Goal: Task Accomplishment & Management: Complete application form

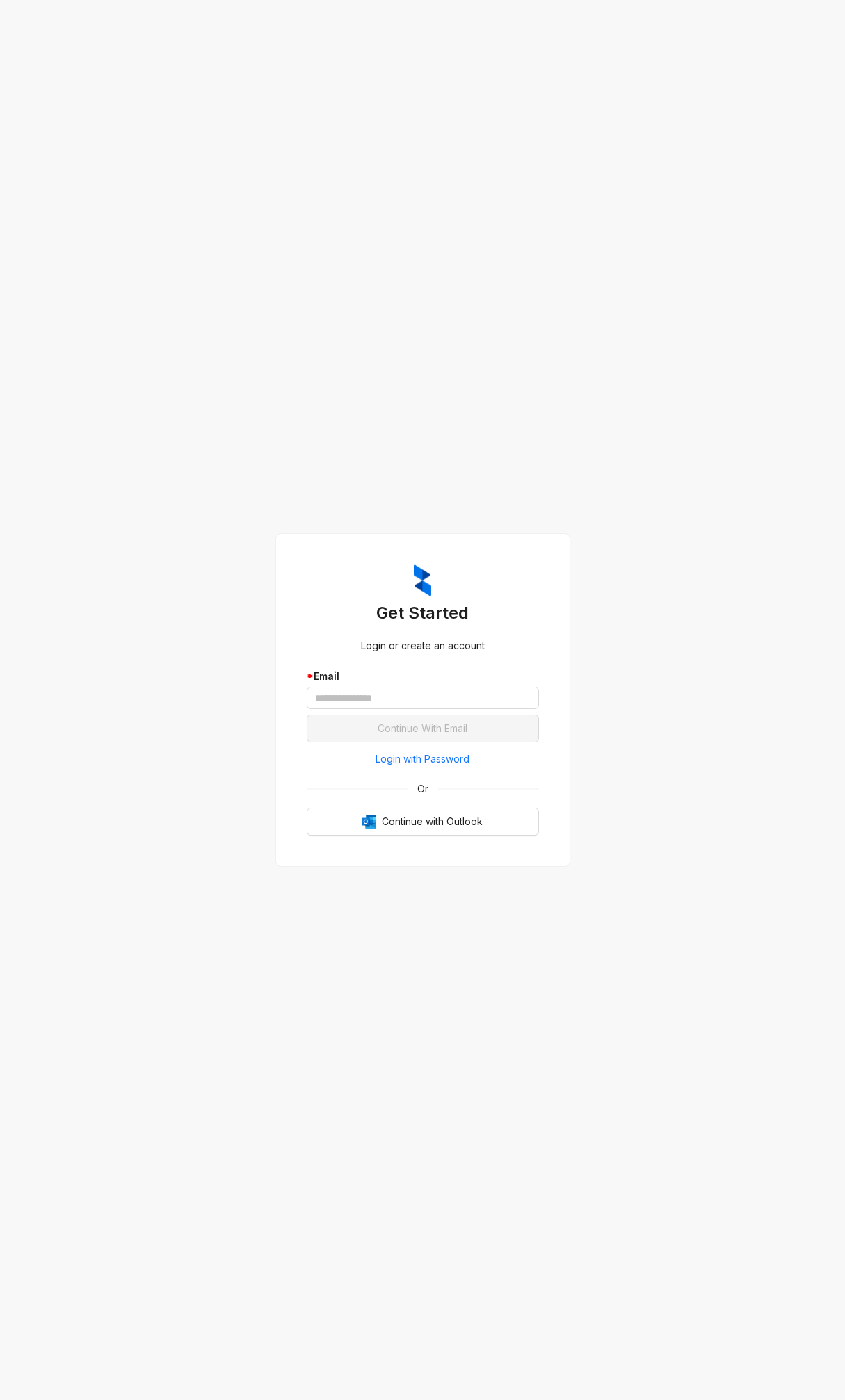
click at [597, 460] on div "Get Started Login or create an account * Email Continue With Email Login with P…" at bounding box center [422, 700] width 845 height 1400
drag, startPoint x: 473, startPoint y: 409, endPoint x: 484, endPoint y: 415, distance: 12.5
click at [472, 409] on div "Get Started Login or create an account * Email Continue With Email Login with P…" at bounding box center [422, 700] width 845 height 1400
